Goal: Information Seeking & Learning: Learn about a topic

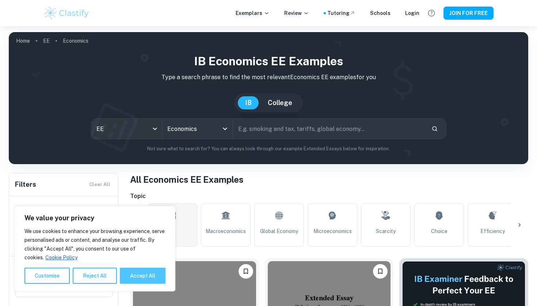
click at [132, 274] on button "Accept All" at bounding box center [143, 276] width 46 height 16
checkbox input "true"
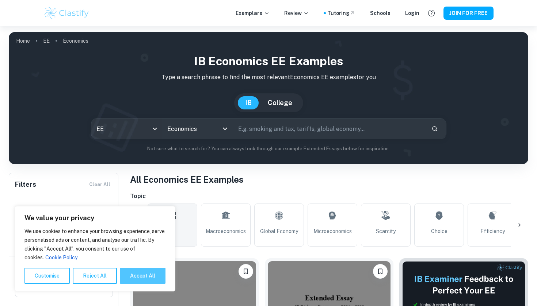
checkbox input "true"
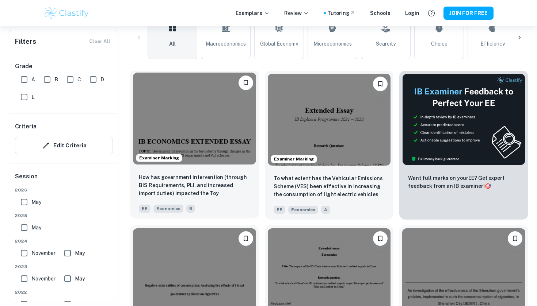
scroll to position [188, 0]
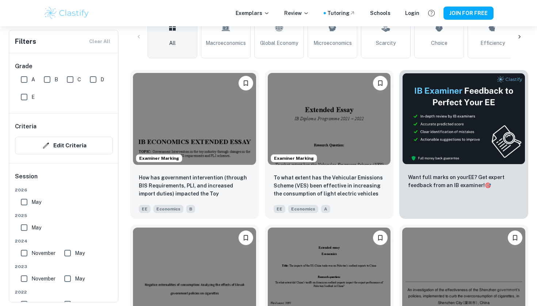
click at [24, 80] on input "A" at bounding box center [24, 79] width 15 height 15
checkbox input "true"
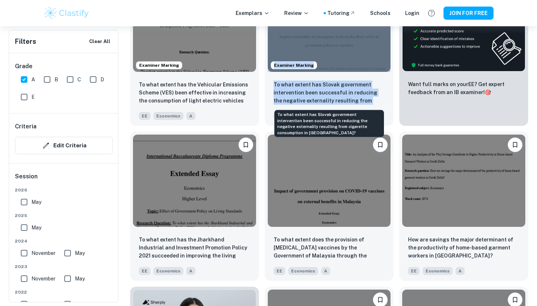
scroll to position [325, 0]
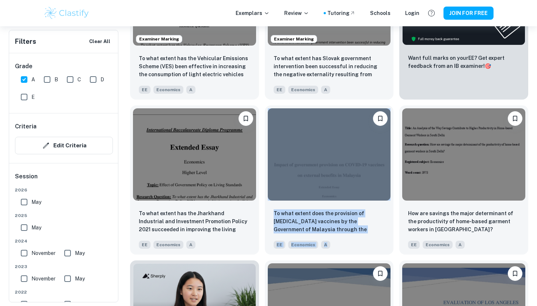
click at [259, 102] on div "To what extent does the provision of COVID-19 vaccines by the Government of Mal…" at bounding box center [326, 177] width 135 height 155
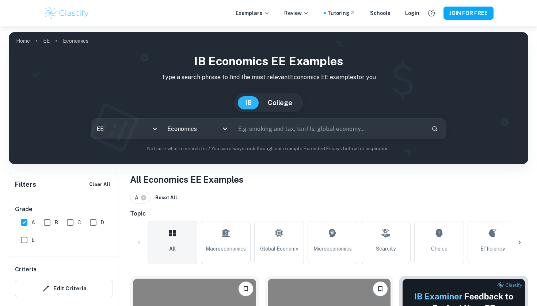
scroll to position [0, 0]
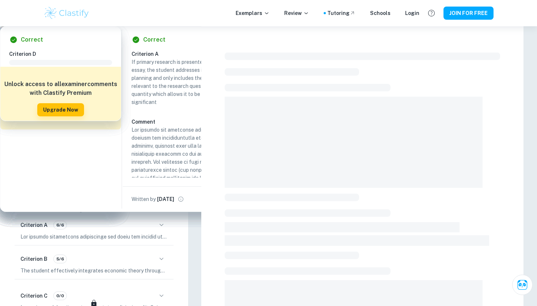
checkbox input "true"
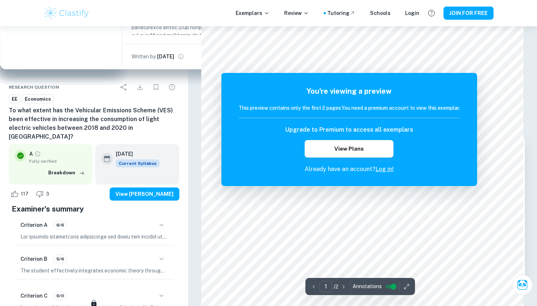
scroll to position [65, 0]
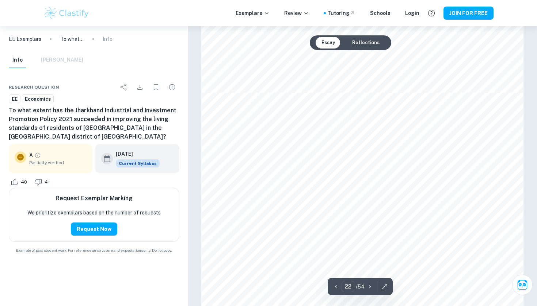
scroll to position [10202, 0]
type input "27"
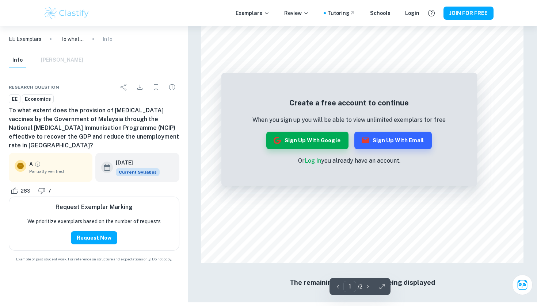
scroll to position [692, 0]
